Goal: Task Accomplishment & Management: Use online tool/utility

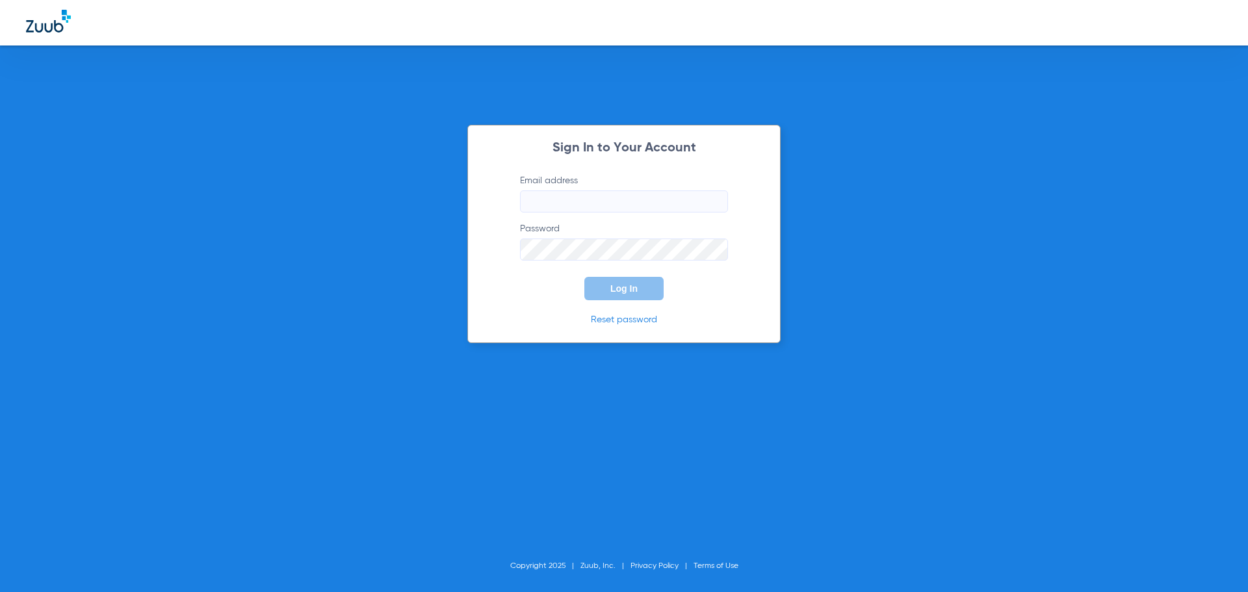
type input "[PERSON_NAME][EMAIL_ADDRESS][DOMAIN_NAME]"
click at [605, 293] on button "Log In" at bounding box center [623, 288] width 79 height 23
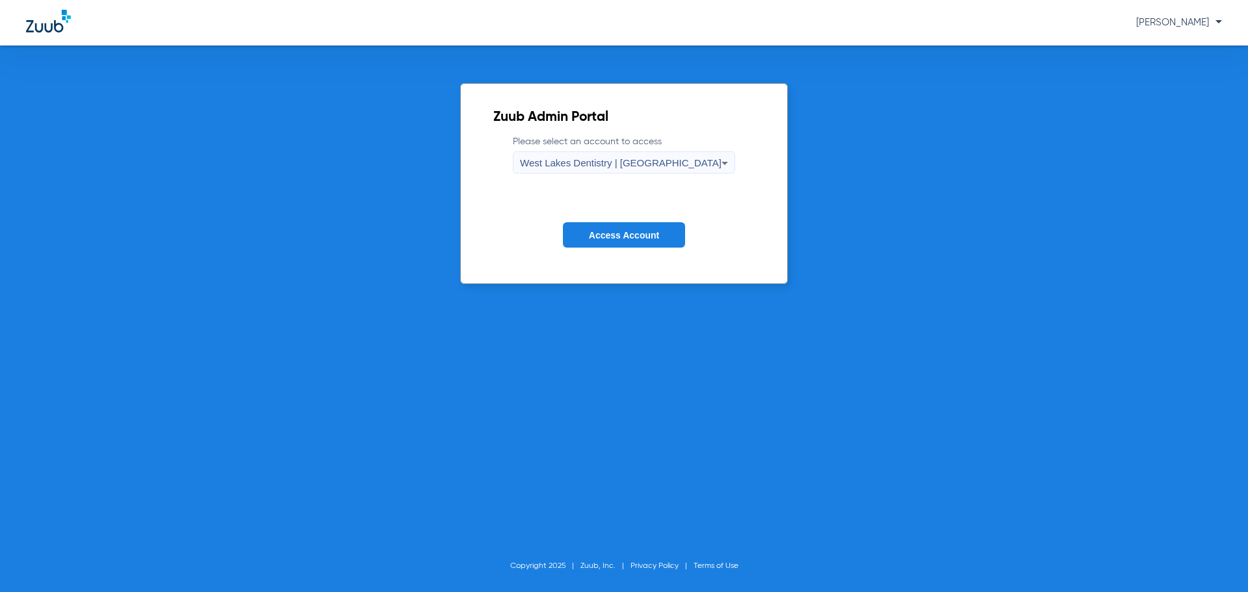
click at [624, 162] on span "West Lakes Dentistry | [GEOGRAPHIC_DATA]" at bounding box center [621, 162] width 202 height 11
click at [624, 162] on div at bounding box center [624, 296] width 1248 height 592
click at [624, 163] on span "West Lakes Dentistry | [GEOGRAPHIC_DATA]" at bounding box center [621, 162] width 202 height 11
click at [617, 209] on span "West Lakes Dentistry | [GEOGRAPHIC_DATA]" at bounding box center [624, 207] width 133 height 18
click at [613, 228] on button "Access Account" at bounding box center [624, 234] width 122 height 25
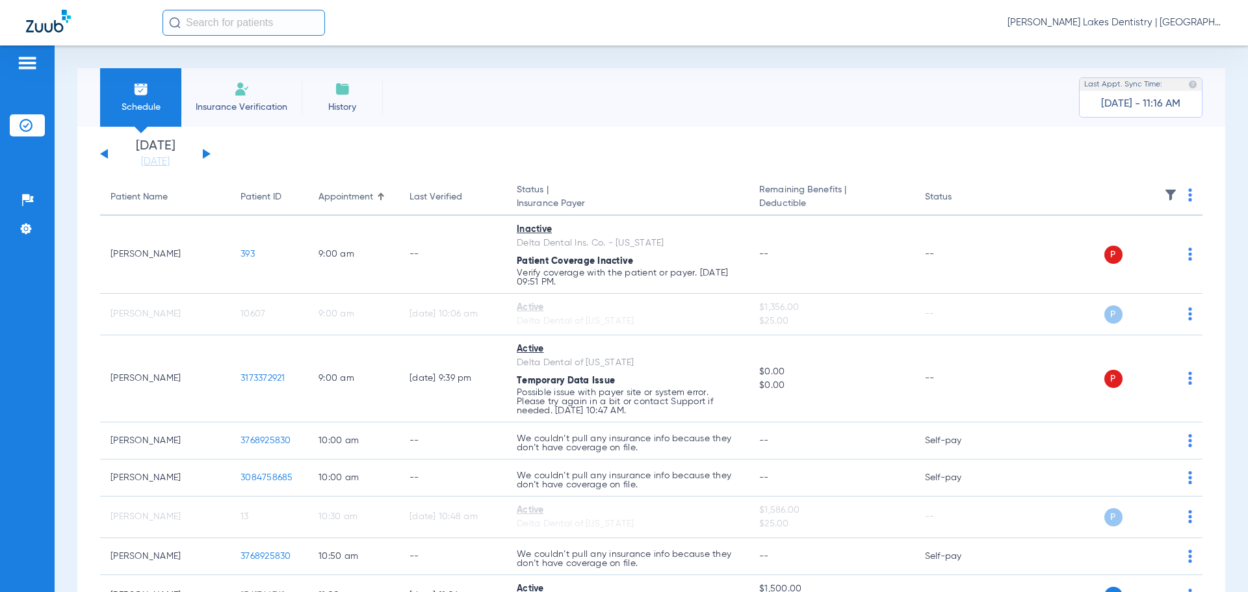
click at [204, 153] on button at bounding box center [207, 154] width 8 height 10
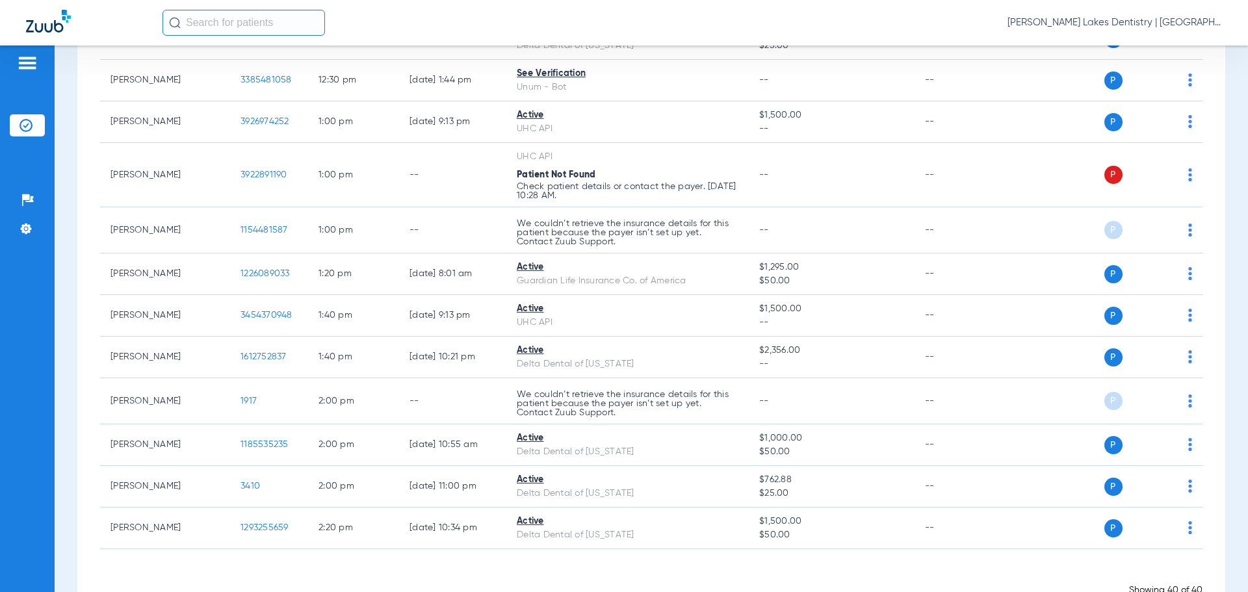
scroll to position [1576, 0]
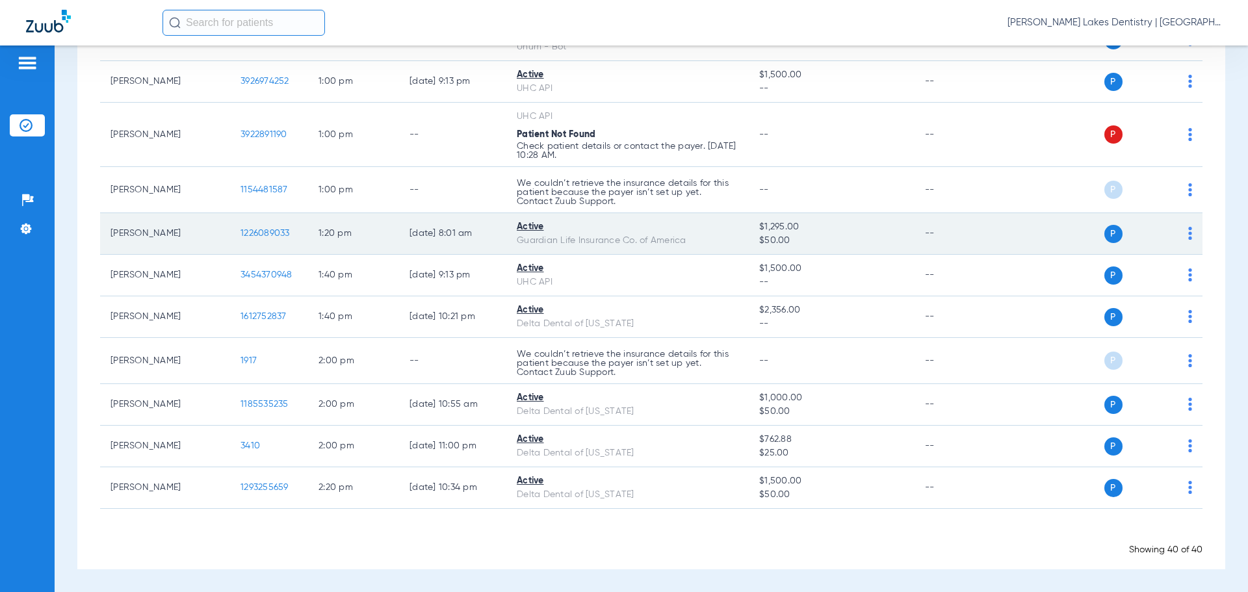
click at [1178, 236] on div "P S" at bounding box center [1098, 234] width 190 height 18
click at [1188, 231] on img at bounding box center [1190, 233] width 4 height 13
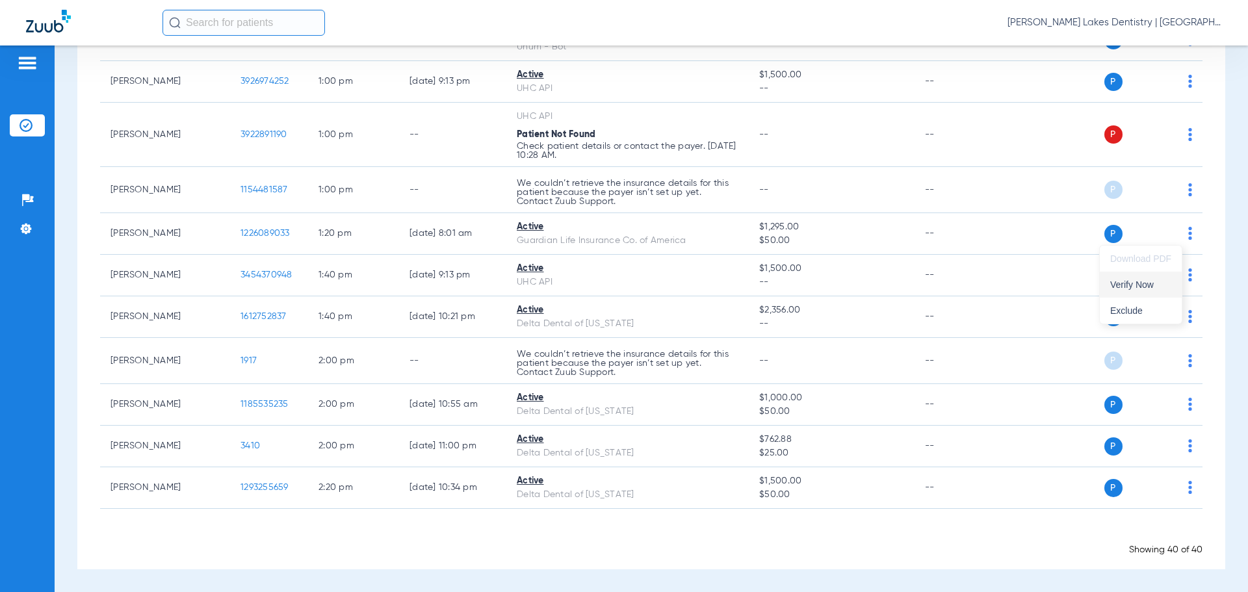
click at [1125, 287] on span "Verify Now" at bounding box center [1140, 284] width 61 height 9
